Goal: Transaction & Acquisition: Purchase product/service

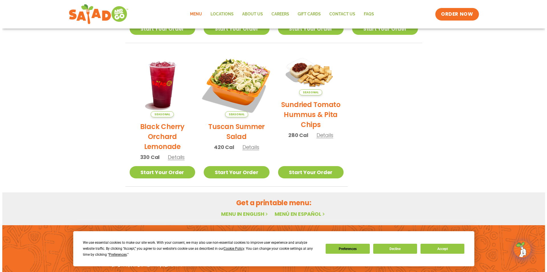
scroll to position [257, 0]
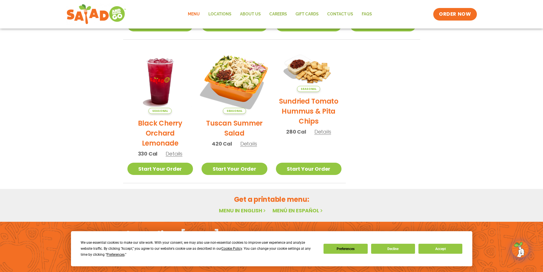
click at [240, 76] on img at bounding box center [234, 80] width 77 height 77
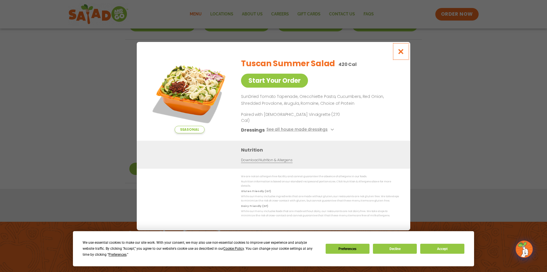
click at [401, 54] on icon "Close modal" at bounding box center [401, 51] width 7 height 6
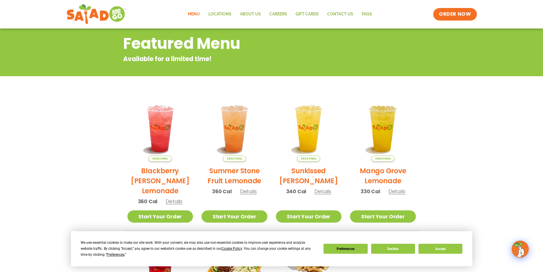
scroll to position [208, 0]
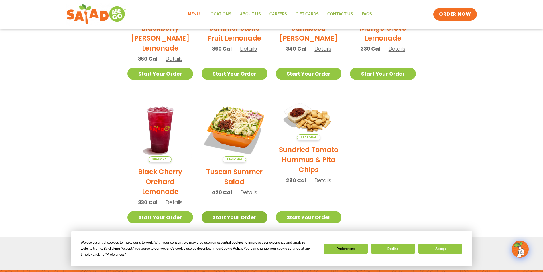
click at [238, 218] on link "Start Your Order" at bounding box center [235, 217] width 66 height 12
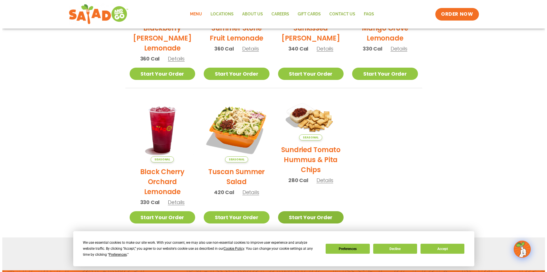
scroll to position [265, 0]
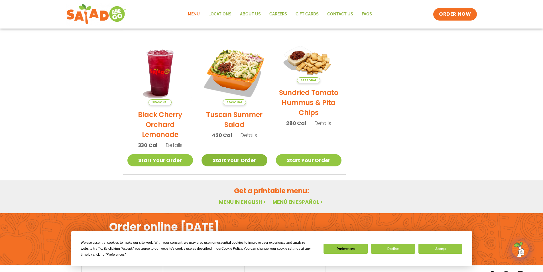
click at [227, 157] on link "Start Your Order" at bounding box center [235, 160] width 66 height 12
click at [247, 135] on span "Details" at bounding box center [248, 134] width 17 height 7
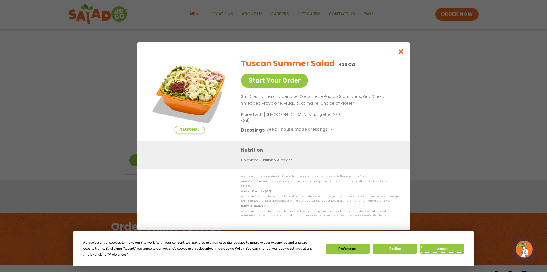
click at [440, 247] on button "Accept" at bounding box center [442, 248] width 44 height 10
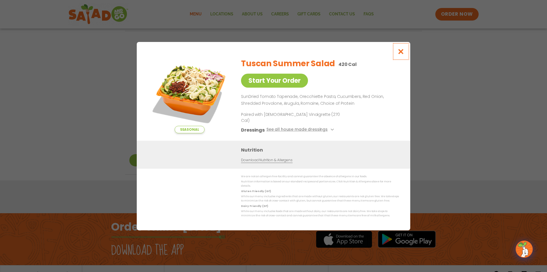
click at [401, 54] on icon "Close modal" at bounding box center [401, 51] width 7 height 6
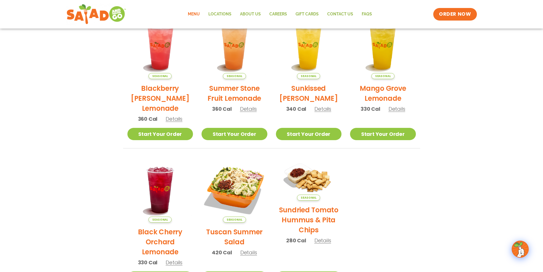
scroll to position [111, 0]
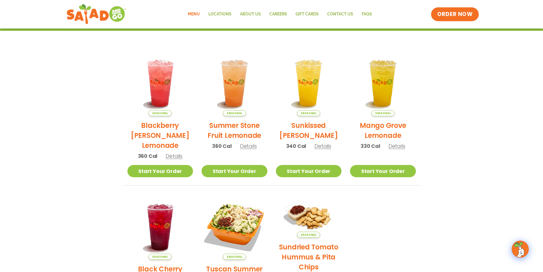
click at [457, 11] on span "ORDER NOW" at bounding box center [454, 14] width 35 height 7
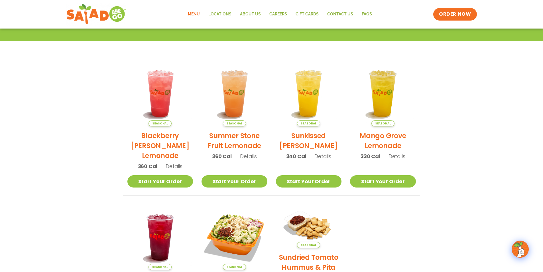
scroll to position [94, 0]
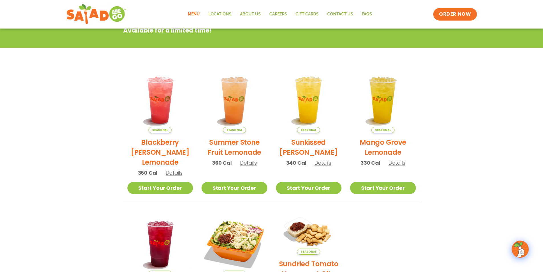
click at [194, 13] on link "Menu" at bounding box center [194, 14] width 21 height 13
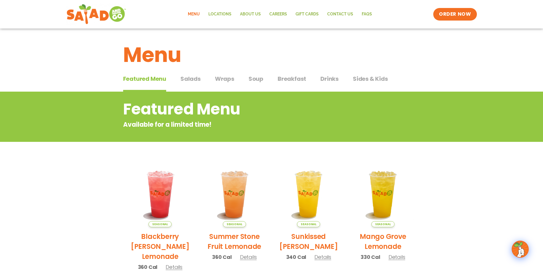
click at [190, 78] on span "Salads" at bounding box center [190, 78] width 20 height 9
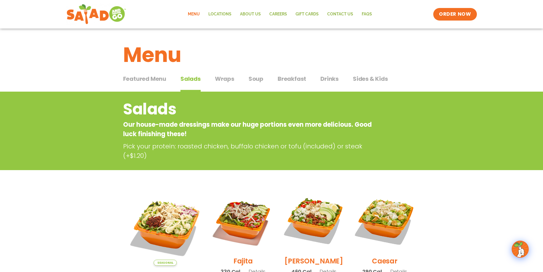
click at [258, 79] on span "Soup" at bounding box center [256, 78] width 15 height 9
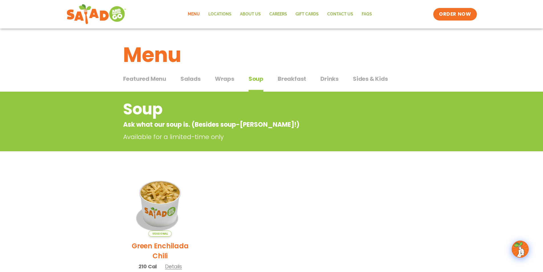
click at [378, 80] on span "Sides & Kids" at bounding box center [370, 78] width 35 height 9
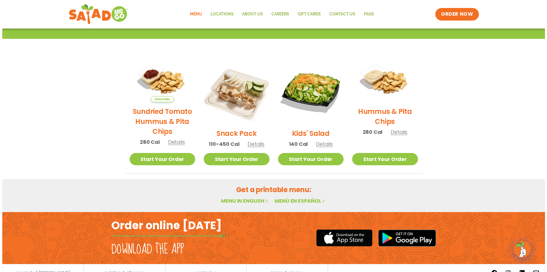
scroll to position [114, 0]
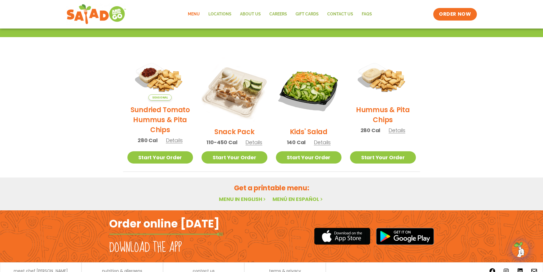
click at [251, 142] on span "Details" at bounding box center [253, 142] width 17 height 7
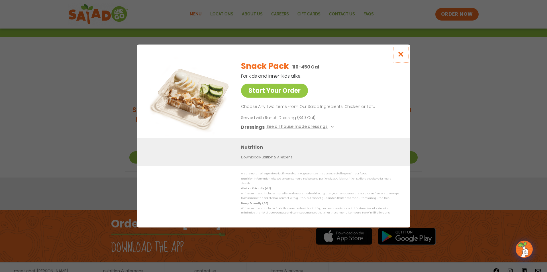
click at [399, 57] on icon "Close modal" at bounding box center [401, 54] width 7 height 6
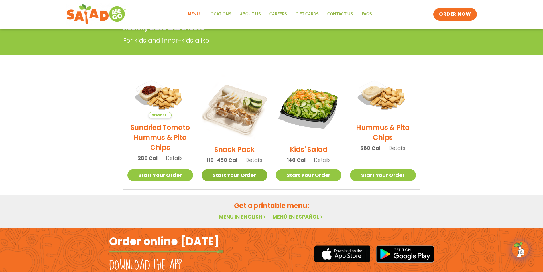
scroll to position [91, 0]
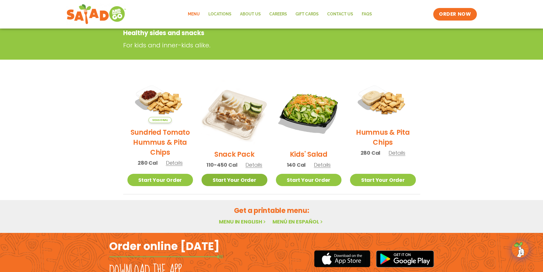
click at [230, 179] on link "Start Your Order" at bounding box center [235, 180] width 66 height 12
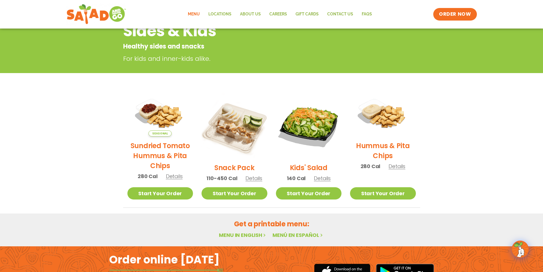
scroll to position [26, 0]
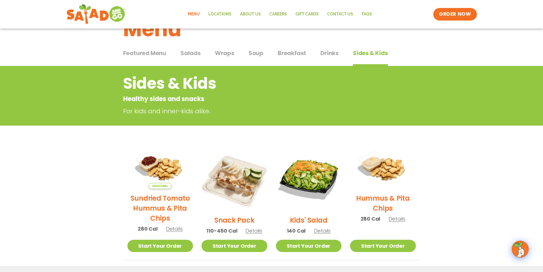
click at [331, 52] on span "Drinks" at bounding box center [329, 53] width 18 height 9
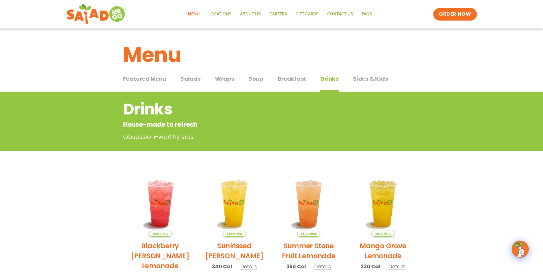
click at [282, 80] on span "Breakfast" at bounding box center [292, 78] width 29 height 9
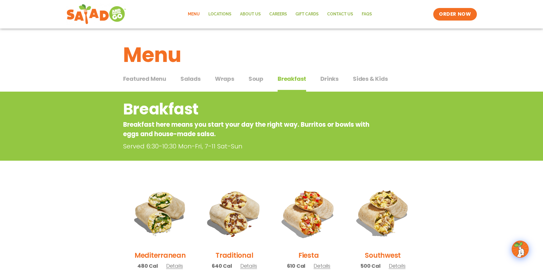
click at [226, 78] on span "Wraps" at bounding box center [224, 78] width 19 height 9
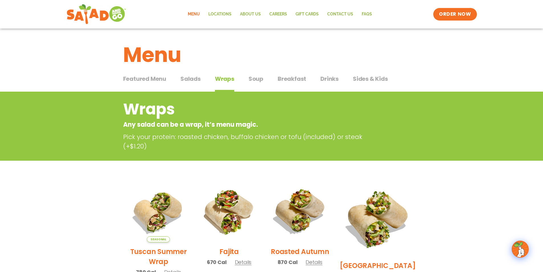
click at [155, 79] on span "Featured Menu" at bounding box center [144, 78] width 43 height 9
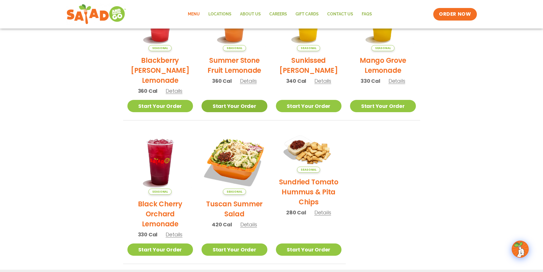
scroll to position [123, 0]
